Goal: Information Seeking & Learning: Learn about a topic

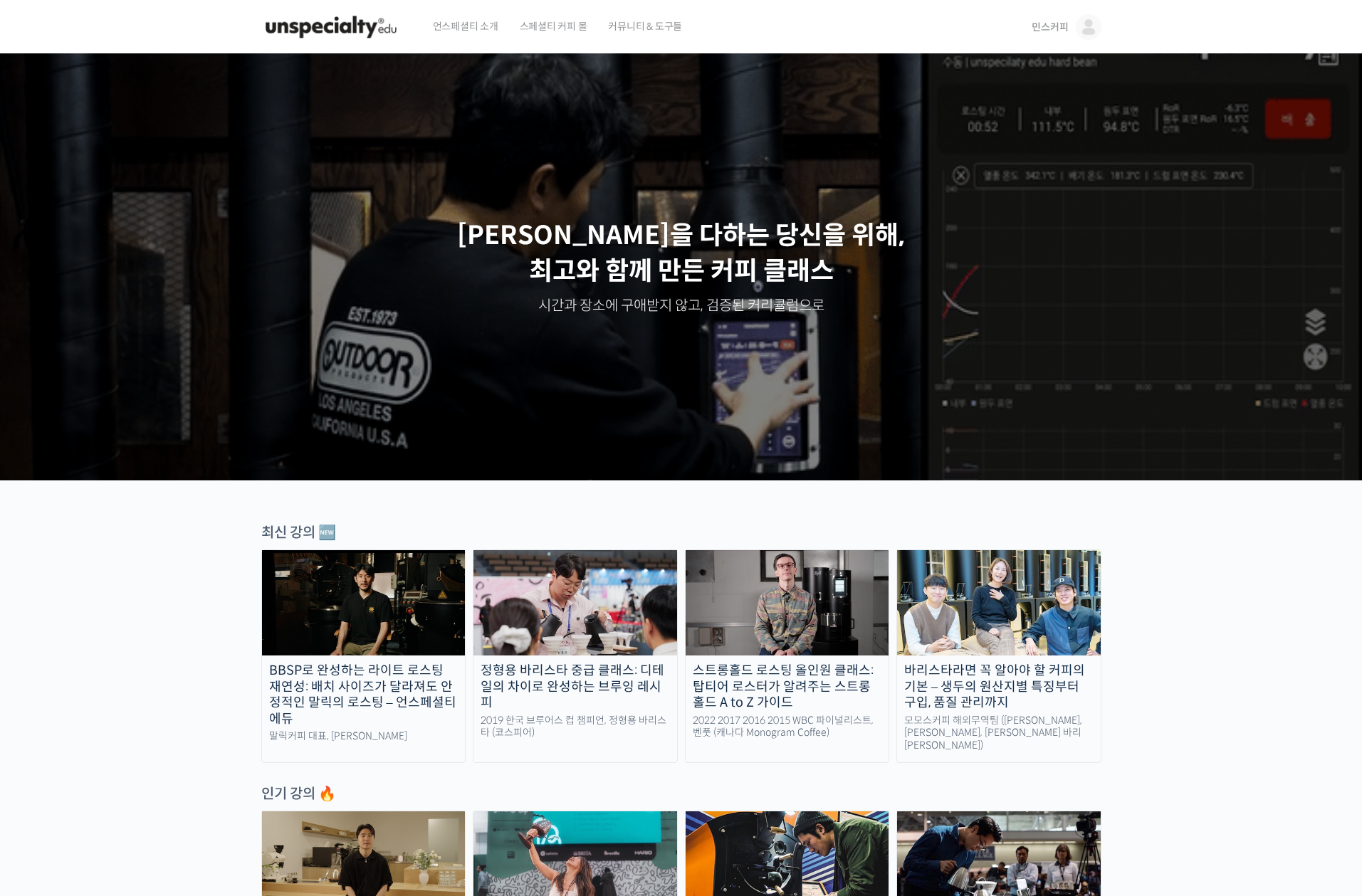
click at [1049, 29] on span "민스커피" at bounding box center [1049, 27] width 36 height 12
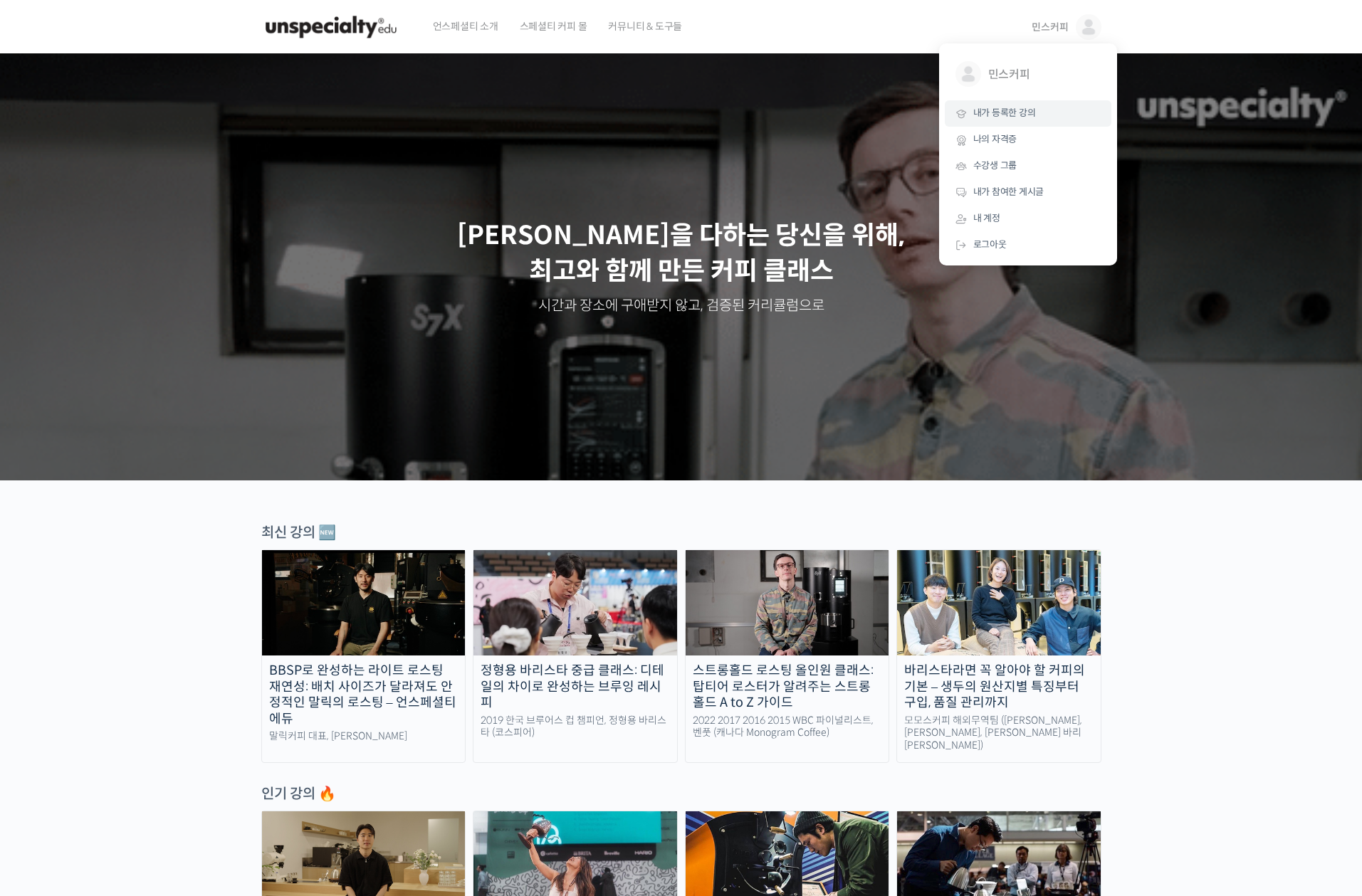
click at [993, 115] on span "내가 등록한 강의" at bounding box center [1005, 112] width 63 height 12
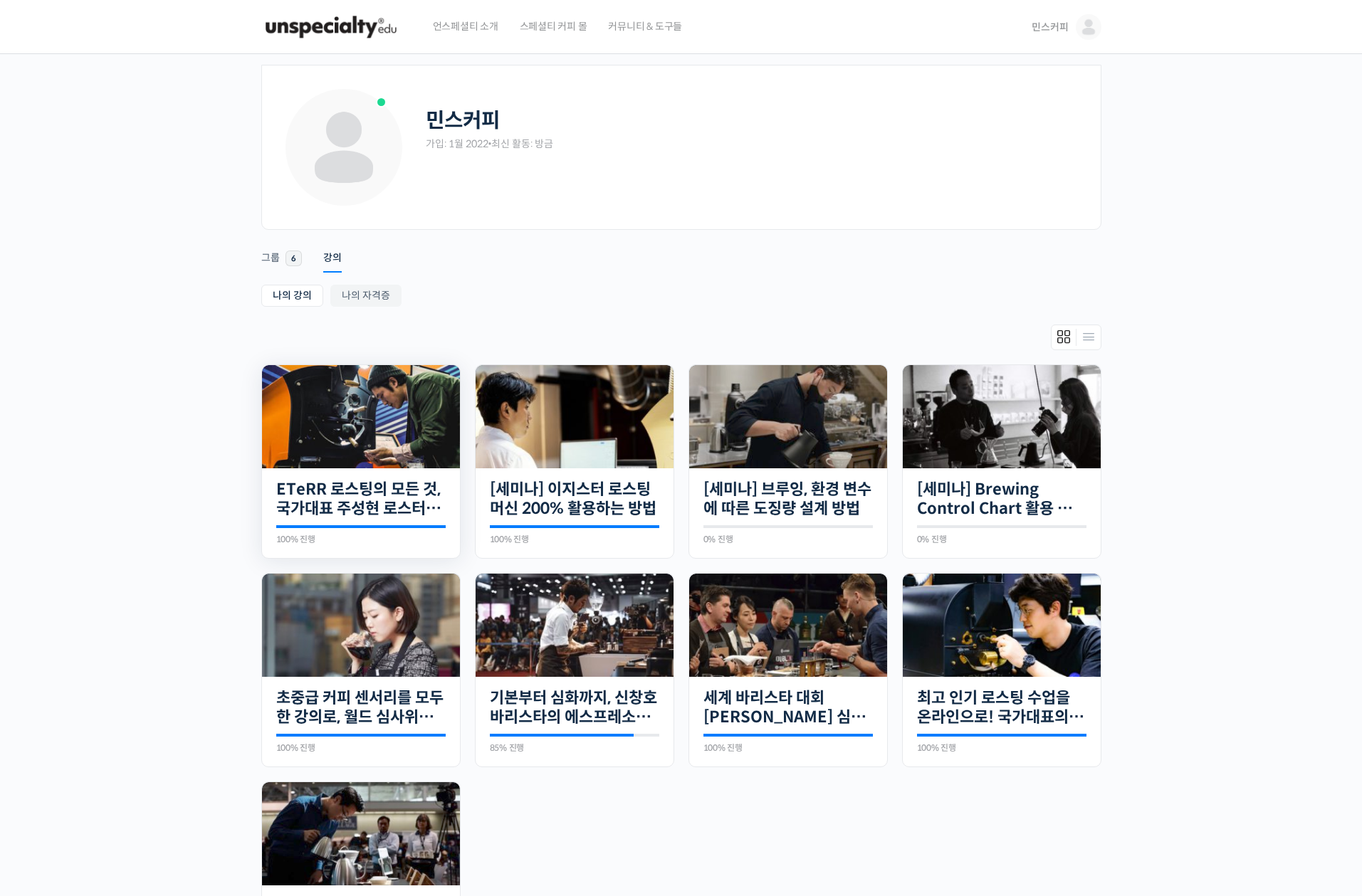
click at [384, 471] on div "18개의 수업 ETeRR 로스팅의 모든 것, 국가대표 주성현 로스터의 심화 클래스 100% 진행 최근 활동: 2023년 08월 22일 10:2…" at bounding box center [361, 513] width 198 height 90
click at [387, 446] on img at bounding box center [361, 416] width 198 height 104
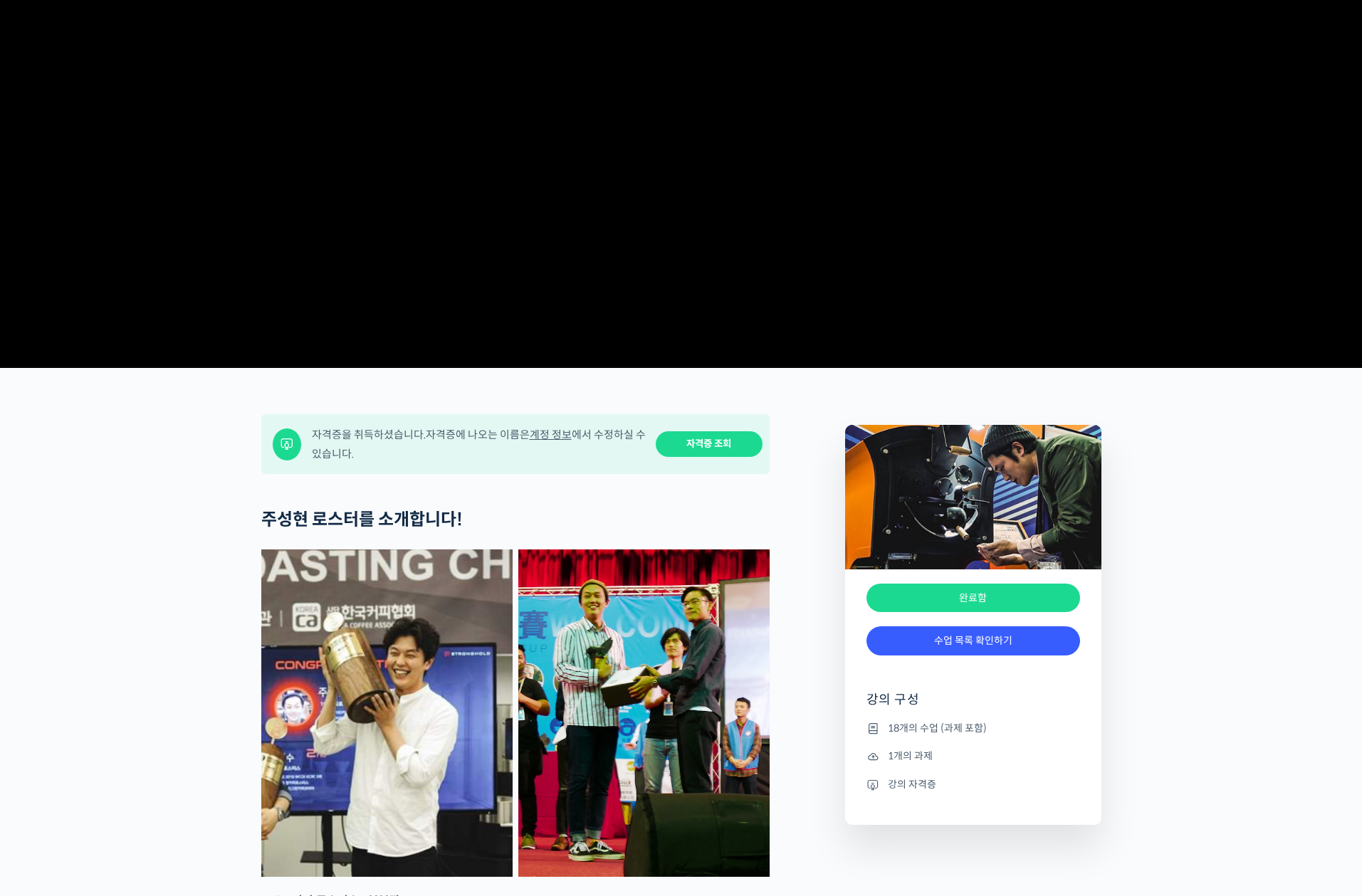
scroll to position [214, 0]
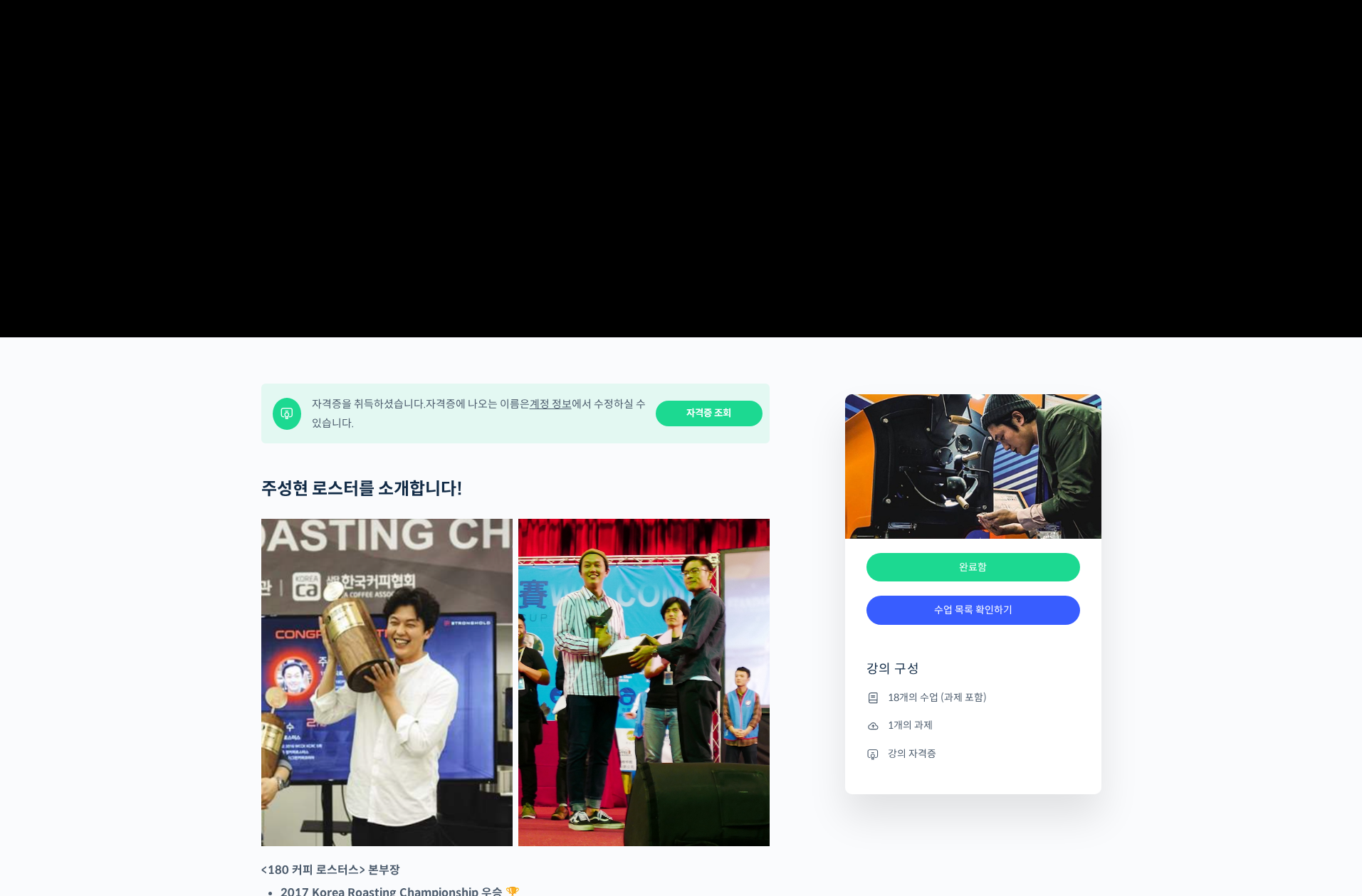
click at [904, 706] on li "18개의 수업 (과제 포함)" at bounding box center [972, 697] width 214 height 17
click at [988, 624] on link "수업 목록 확인하기" at bounding box center [972, 610] width 214 height 29
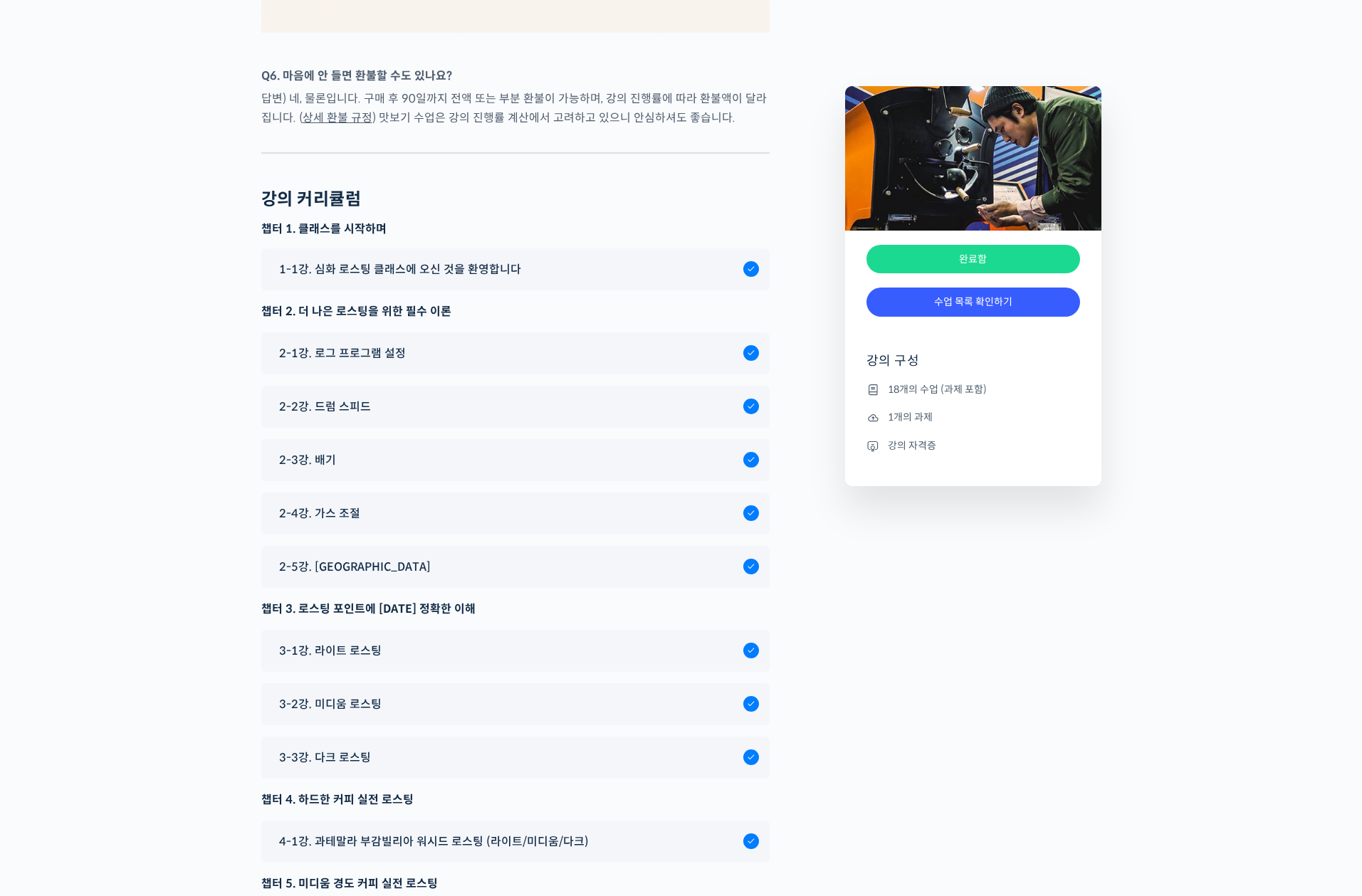
scroll to position [7547, 0]
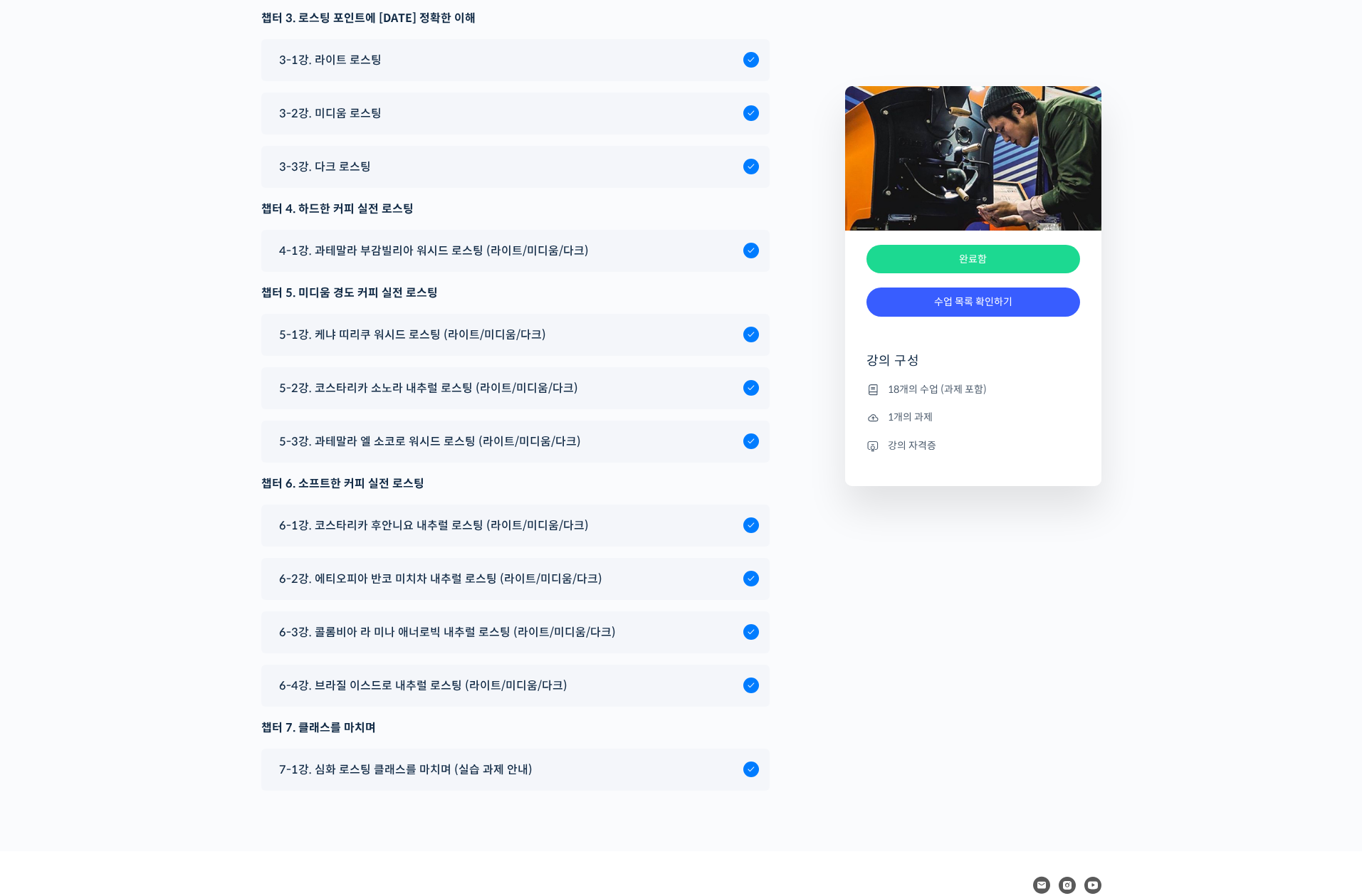
scroll to position [8401, 0]
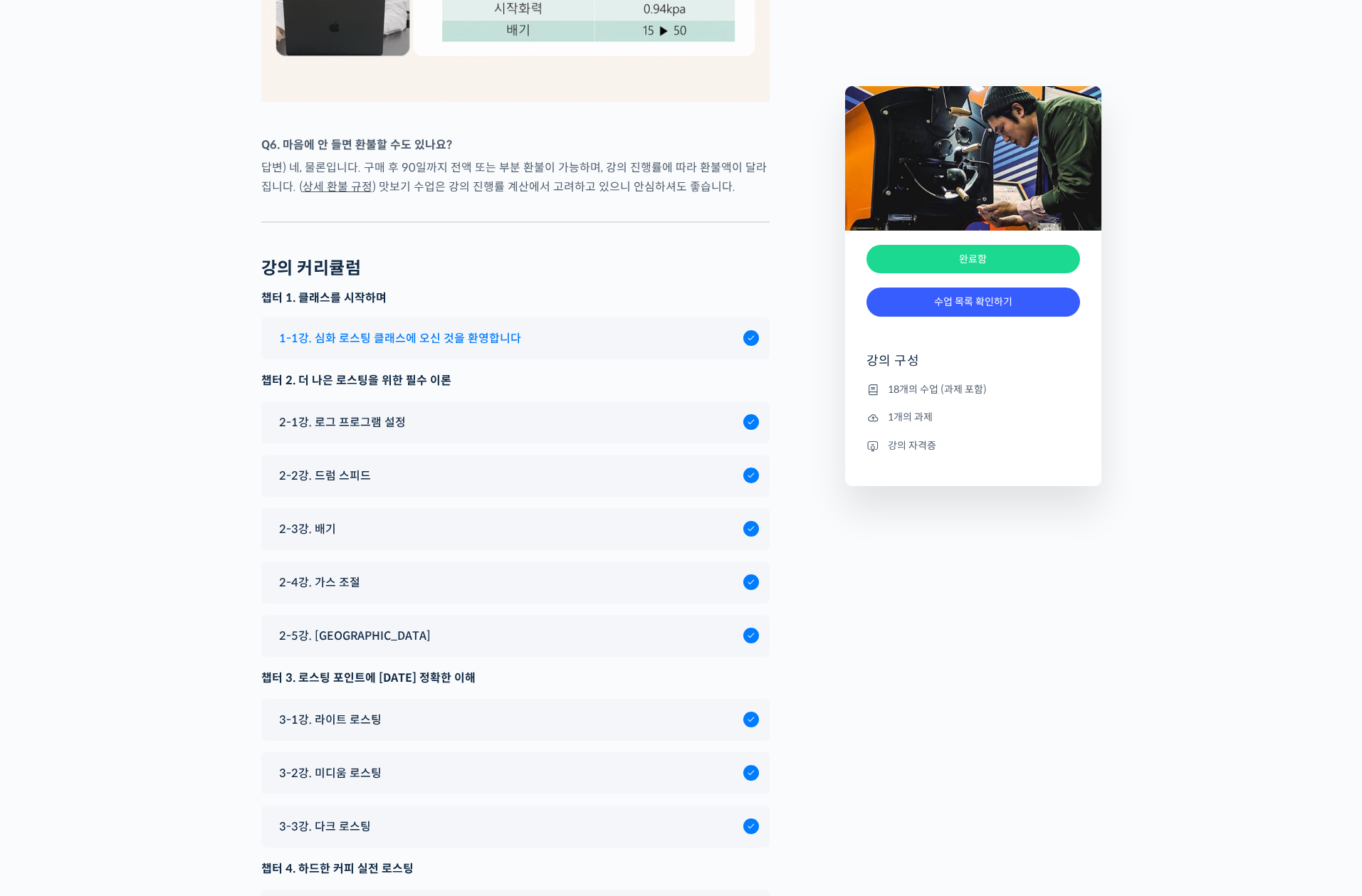
scroll to position [7547, 0]
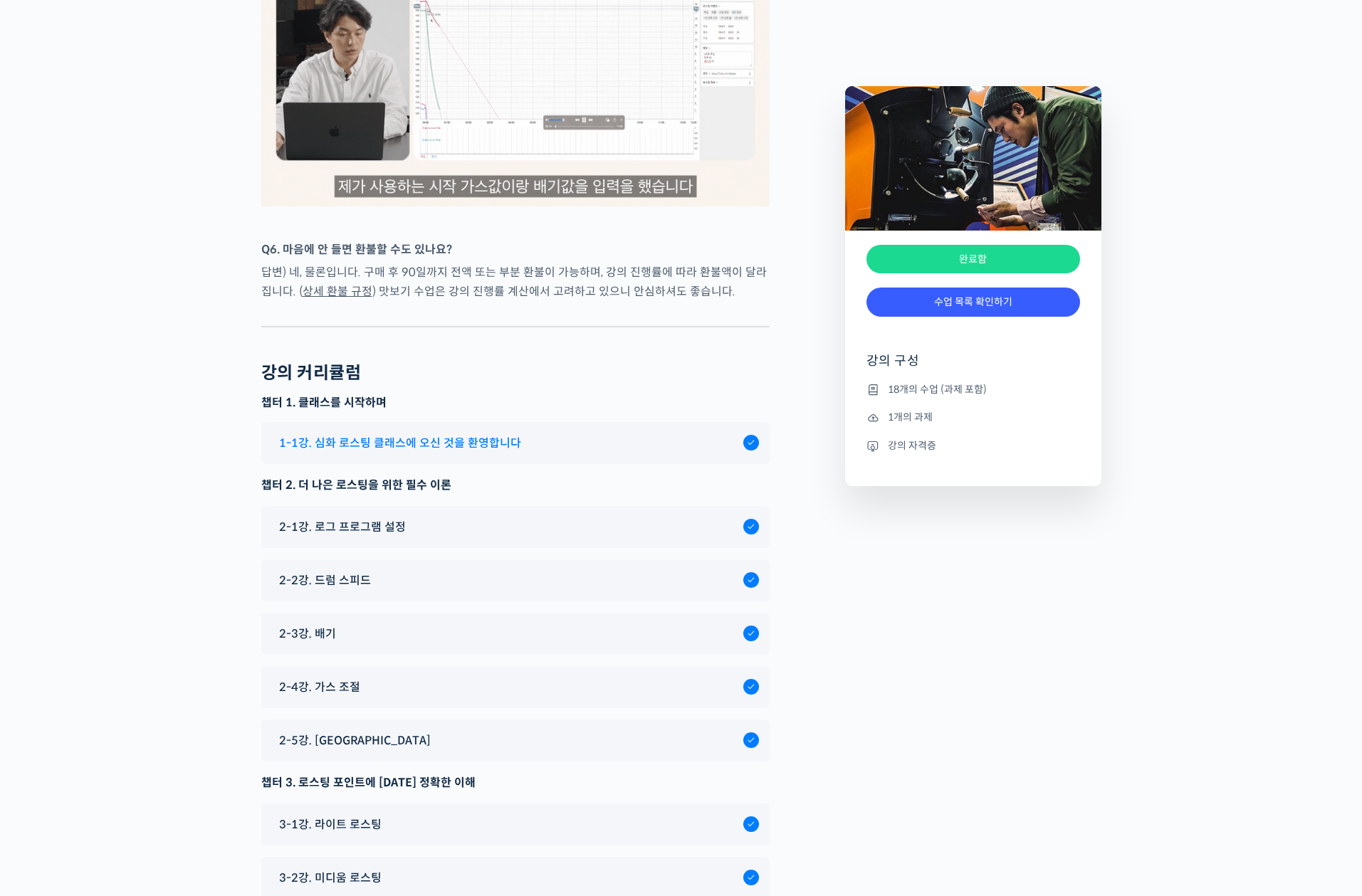
click at [406, 452] on span "1-1강. 심화 로스팅 클래스에 오신 것을 환영합니다" at bounding box center [400, 443] width 242 height 19
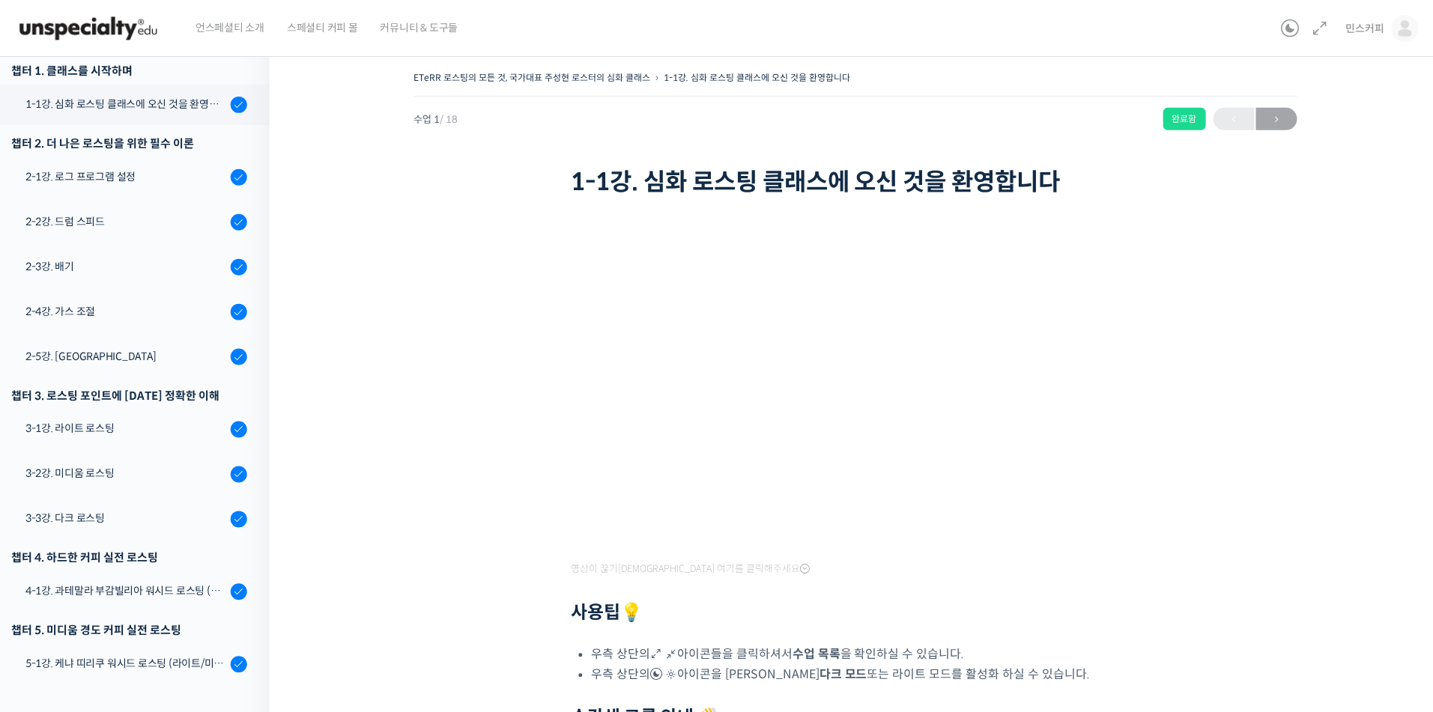
scroll to position [154, 0]
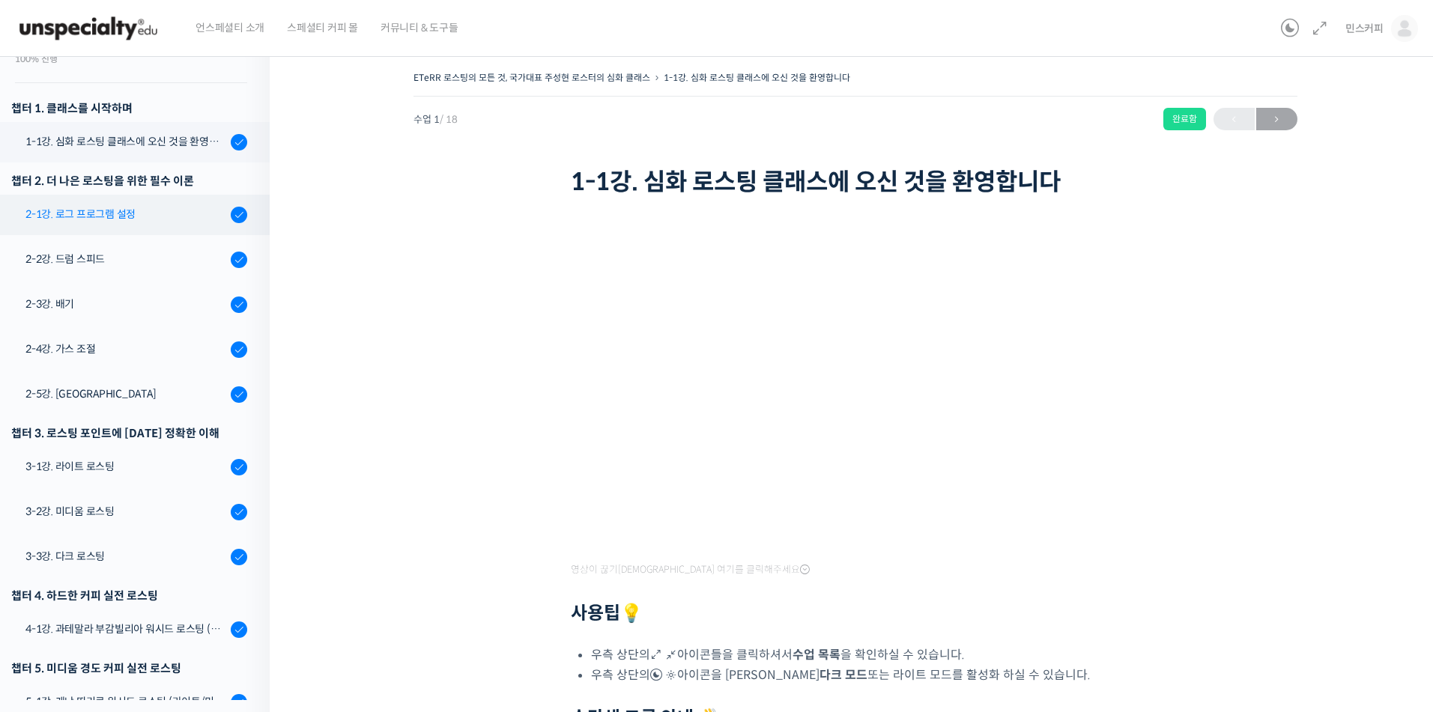
click at [115, 218] on div "2-1강. 로그 프로그램 설정" at bounding box center [125, 214] width 201 height 16
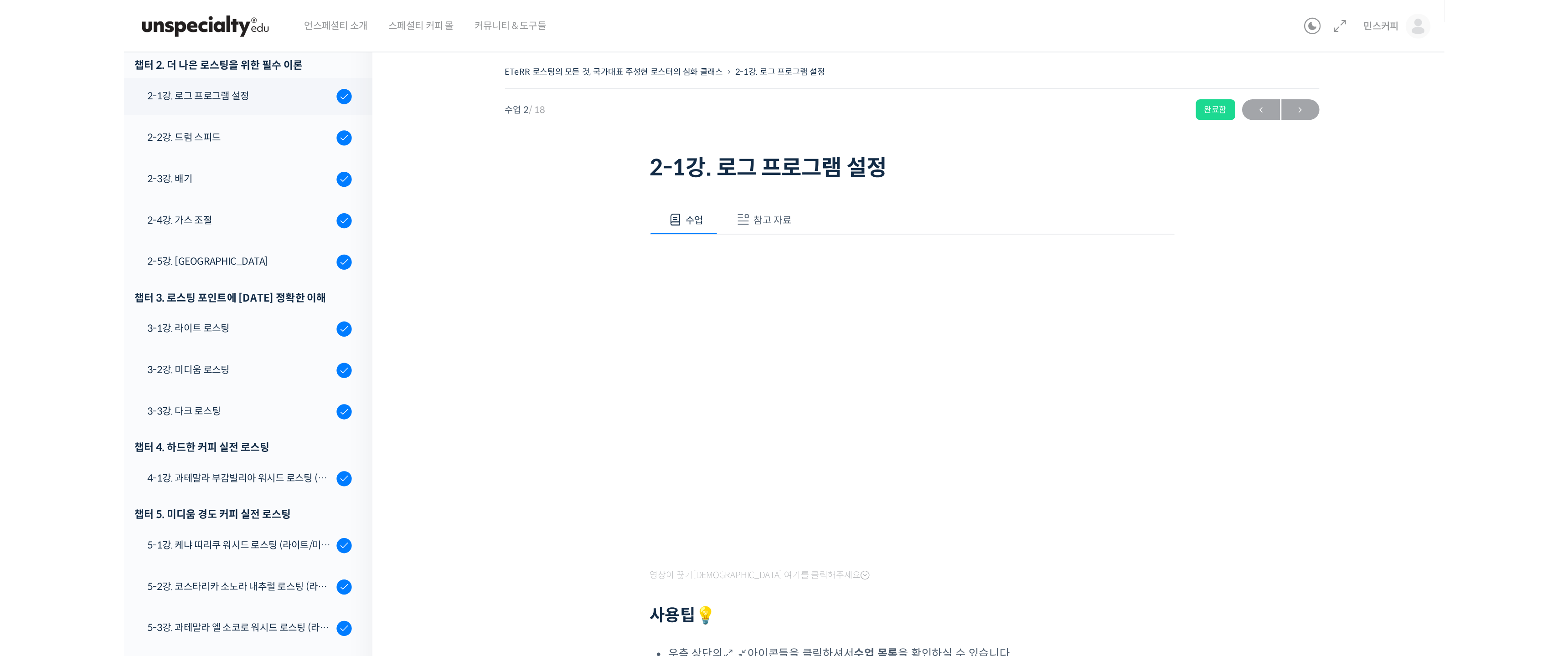
scroll to position [117, 0]
